Goal: Transaction & Acquisition: Purchase product/service

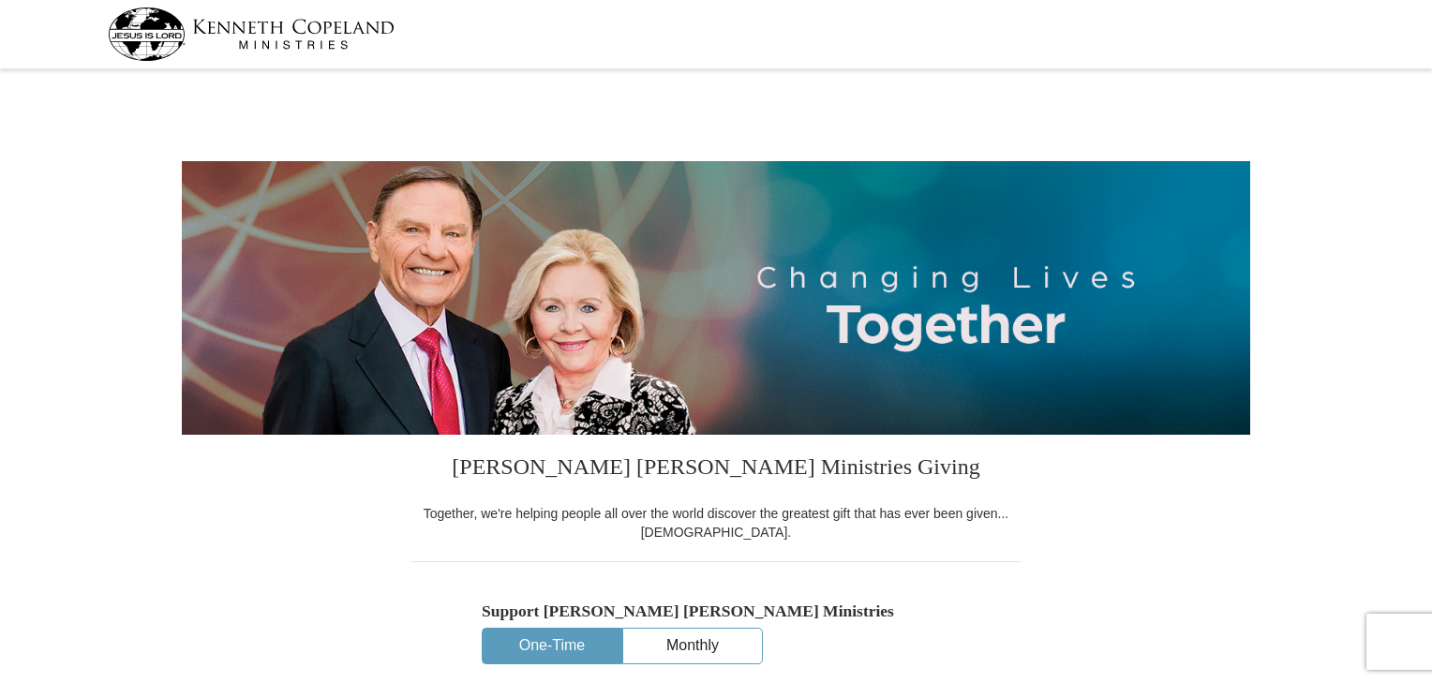
select select "TN"
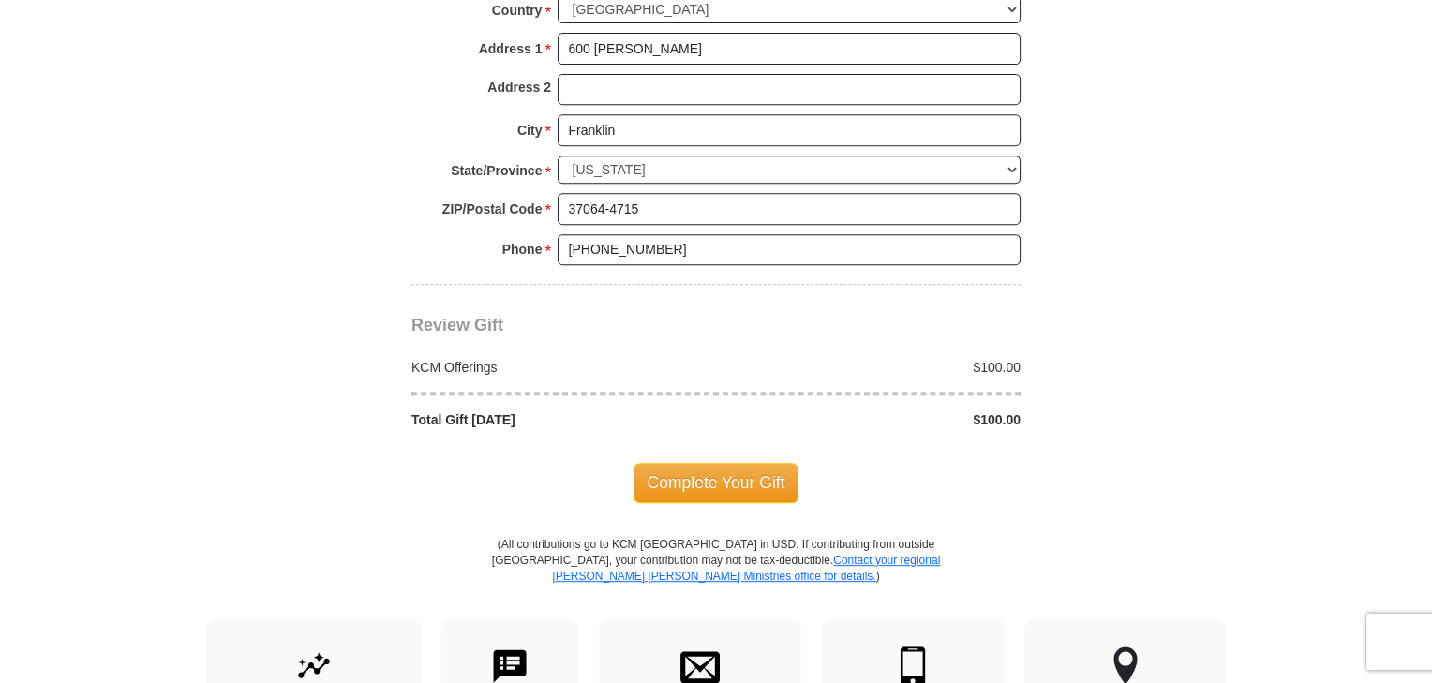
scroll to position [1500, 0]
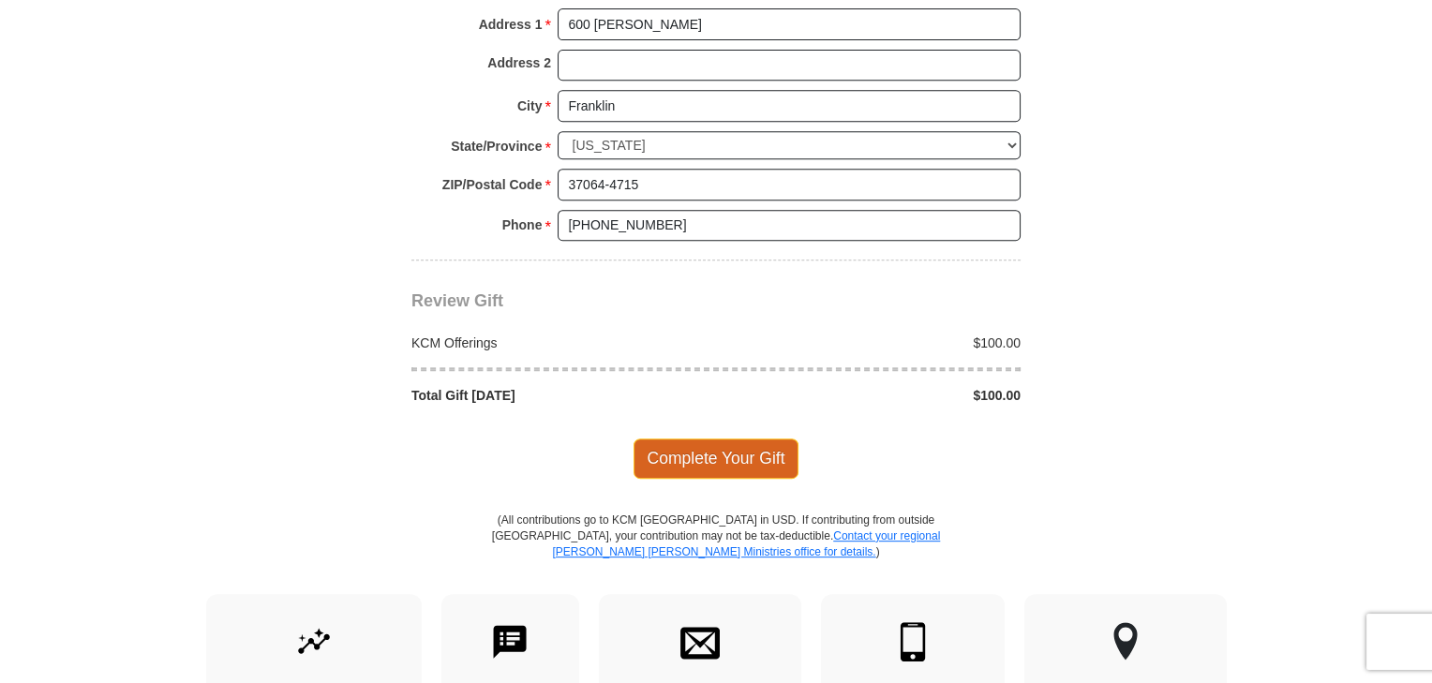
click at [724, 446] on span "Complete Your Gift" at bounding box center [717, 458] width 166 height 39
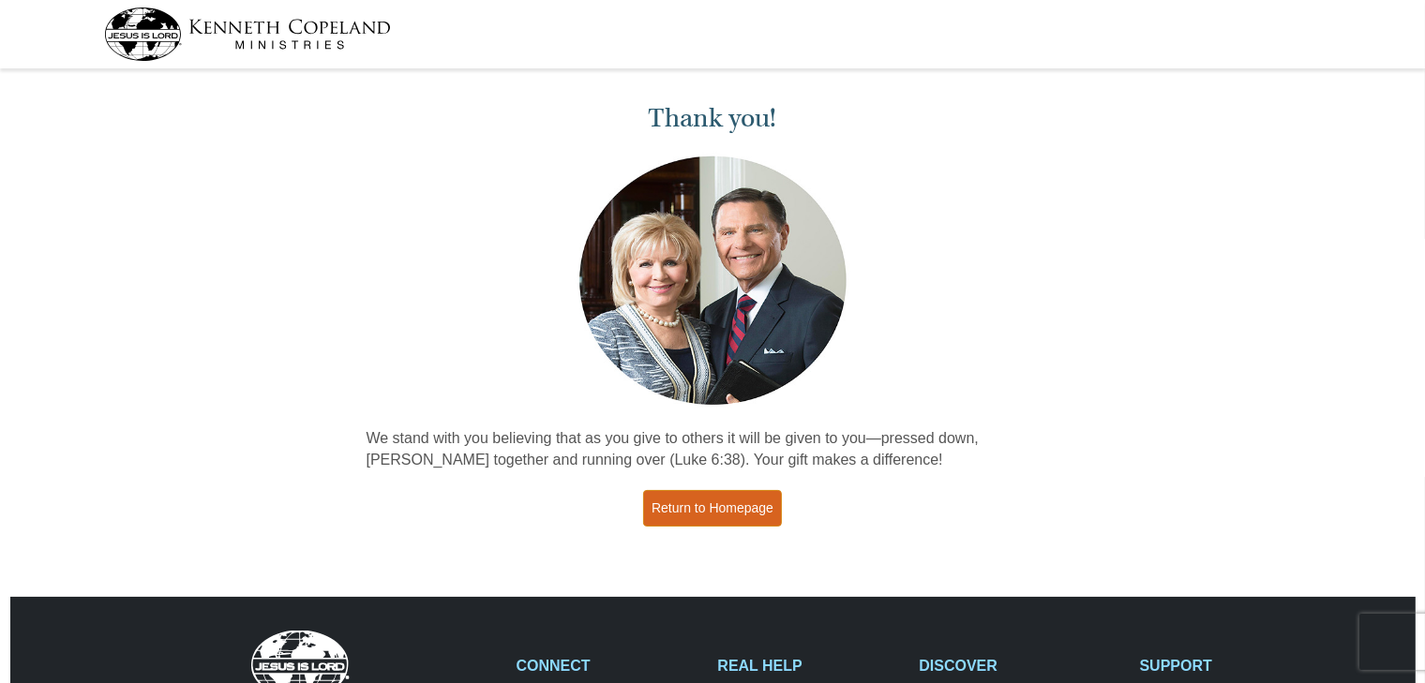
click at [703, 501] on link "Return to Homepage" at bounding box center [712, 508] width 139 height 37
